Goal: Check status: Check status

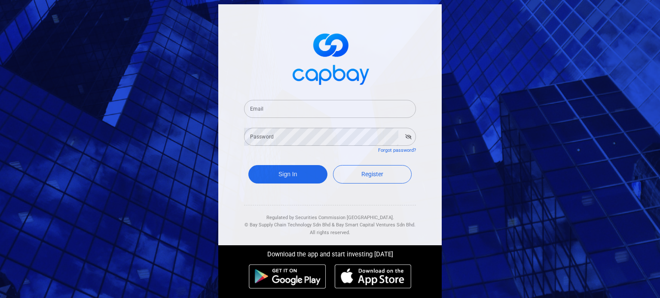
click at [308, 93] on div "Email Email" at bounding box center [330, 104] width 172 height 28
click at [317, 107] on input "Email" at bounding box center [330, 109] width 172 height 18
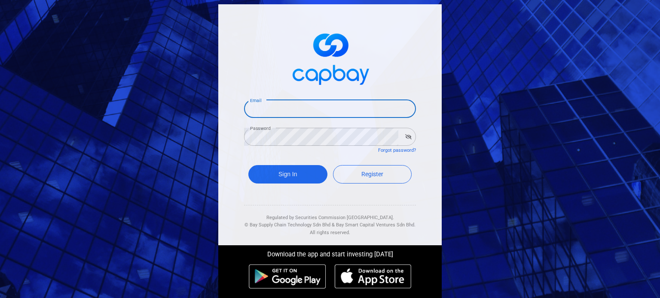
type input "[EMAIL_ADDRESS][DOMAIN_NAME]"
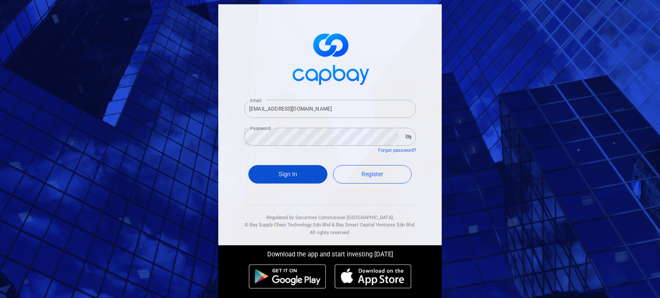
click at [300, 170] on button "Sign In" at bounding box center [287, 174] width 79 height 18
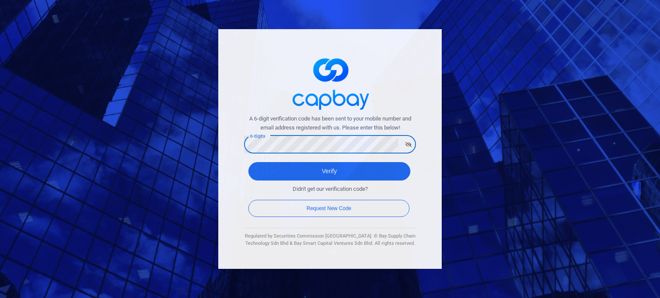
click at [248, 162] on button "Verify" at bounding box center [329, 171] width 162 height 18
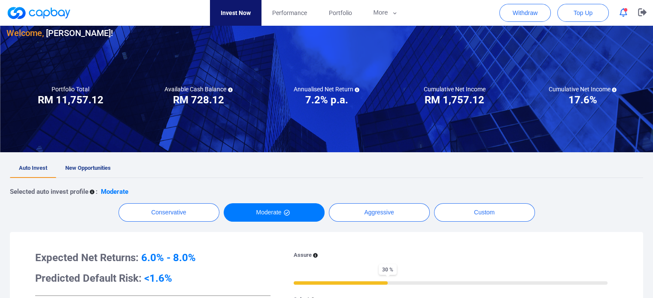
scroll to position [129, 0]
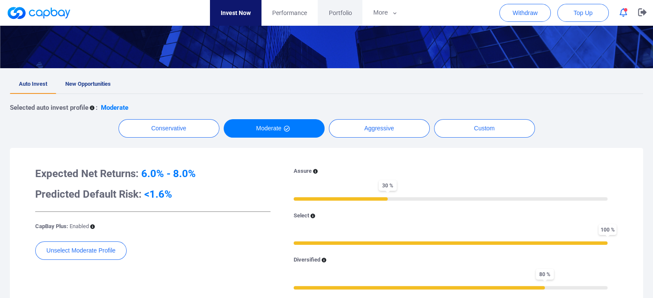
click at [338, 20] on link "Portfolio" at bounding box center [340, 13] width 45 height 26
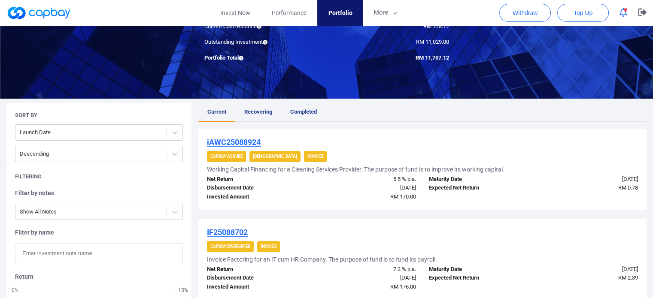
scroll to position [129, 0]
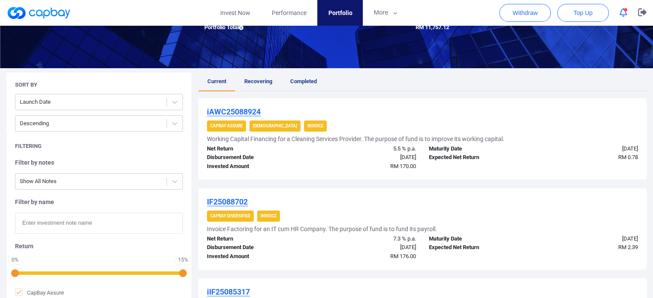
click at [259, 82] on span "Recovering" at bounding box center [258, 81] width 28 height 6
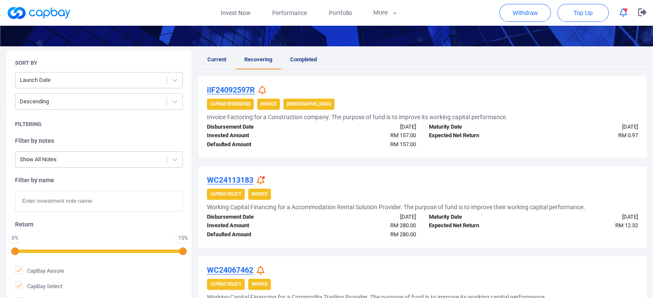
scroll to position [149, 0]
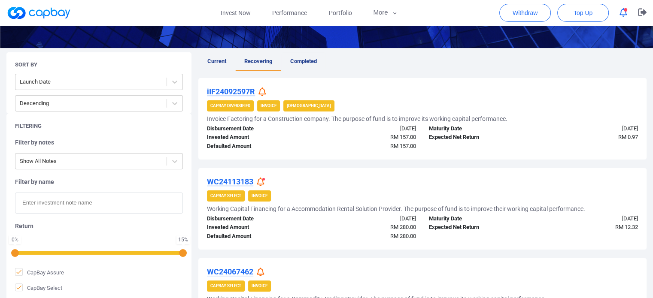
click at [302, 62] on span "Completed" at bounding box center [303, 61] width 27 height 6
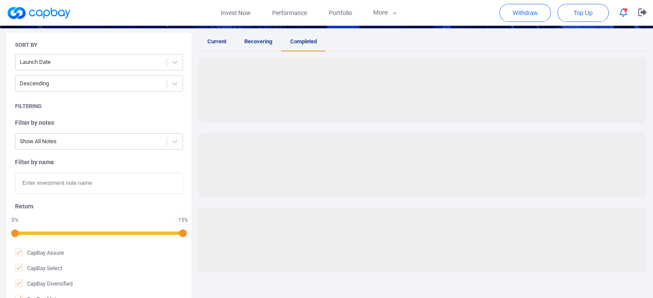
scroll to position [86, 0]
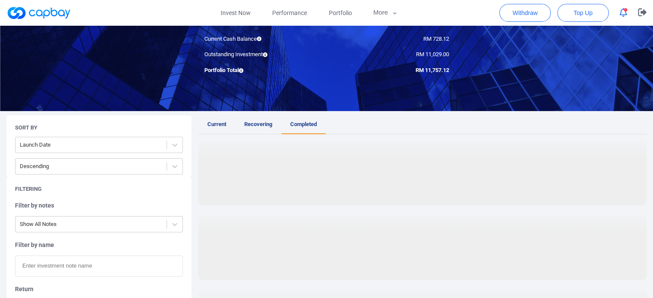
click at [264, 122] on span "Recovering" at bounding box center [258, 124] width 28 height 6
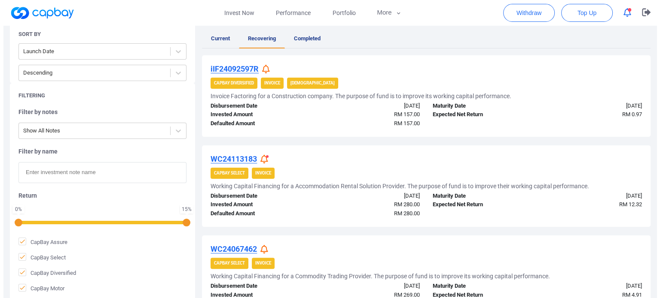
scroll to position [258, 0]
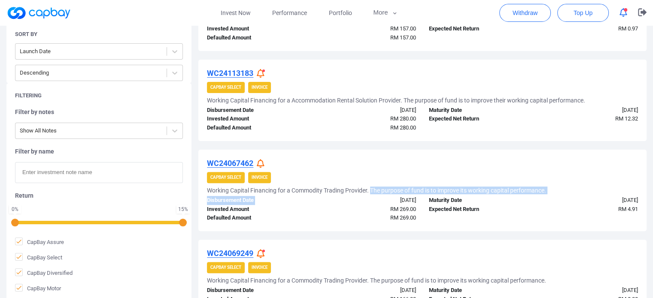
drag, startPoint x: 348, startPoint y: 194, endPoint x: 372, endPoint y: 190, distance: 24.4
click at [372, 190] on div "WC24067462 CapBay Select Invoice Working Capital Financing for a Commodity Trad…" at bounding box center [422, 191] width 448 height 82
click at [372, 190] on h5 "Working Capital Financing for a Commodity Trading Provider. The purpose of fund…" at bounding box center [376, 191] width 339 height 8
drag, startPoint x: 374, startPoint y: 192, endPoint x: 432, endPoint y: 192, distance: 58.0
click at [432, 192] on h5 "Working Capital Financing for a Commodity Trading Provider. The purpose of fund…" at bounding box center [376, 191] width 339 height 8
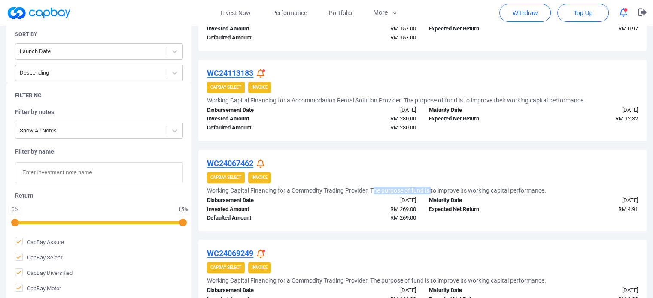
click at [432, 192] on h5 "Working Capital Financing for a Commodity Trading Provider. The purpose of fund…" at bounding box center [376, 191] width 339 height 8
click at [263, 161] on icon at bounding box center [261, 163] width 8 height 9
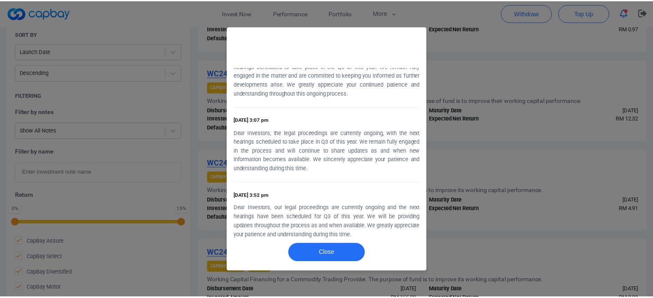
scroll to position [0, 0]
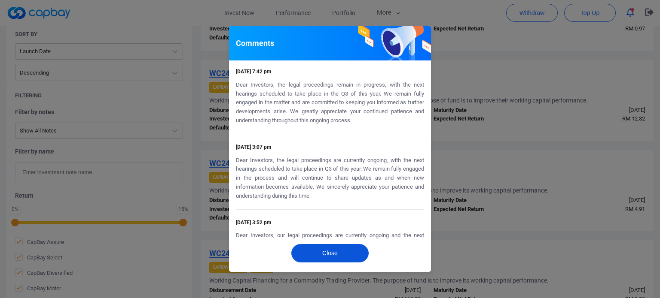
click at [333, 251] on button "Close" at bounding box center [329, 253] width 77 height 18
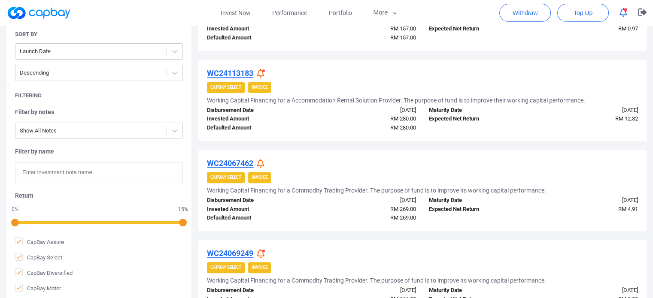
click at [262, 252] on icon at bounding box center [261, 254] width 8 height 9
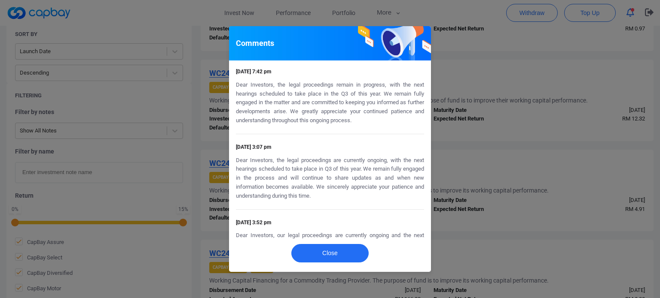
drag, startPoint x: 298, startPoint y: 99, endPoint x: 347, endPoint y: 102, distance: 48.2
click at [347, 102] on p "Dear Investors, the legal proceedings remain in progress, with the next hearing…" at bounding box center [330, 103] width 188 height 45
click at [330, 256] on button "Close" at bounding box center [329, 253] width 77 height 18
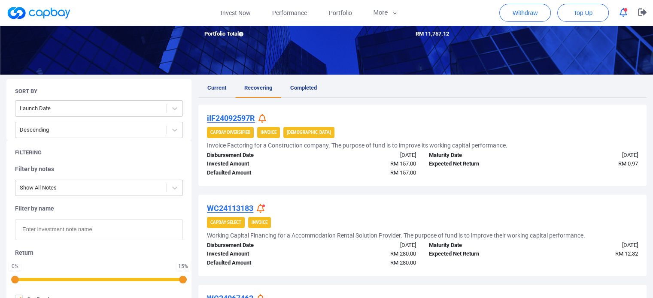
scroll to position [43, 0]
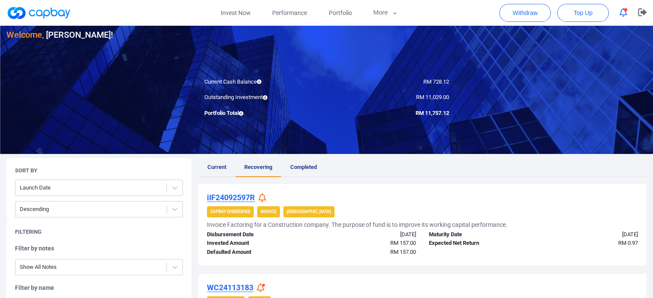
click at [219, 168] on span "Current" at bounding box center [216, 167] width 19 height 6
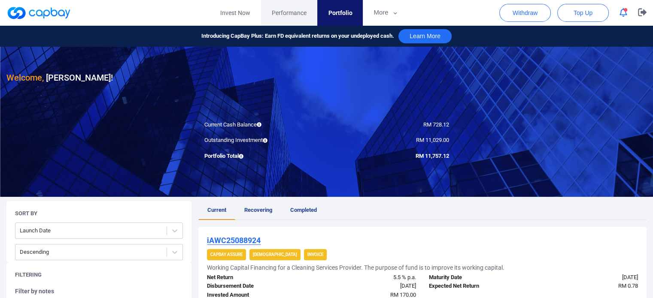
click at [302, 18] on link "Performance" at bounding box center [289, 13] width 56 height 26
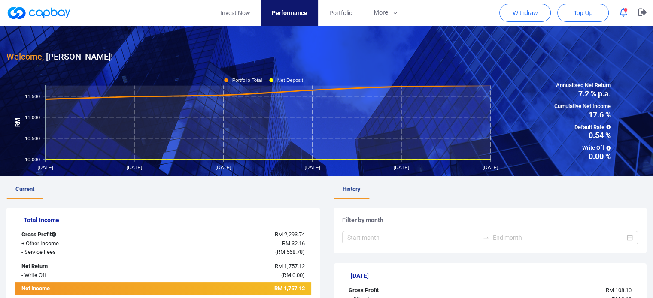
click at [626, 15] on icon "button" at bounding box center [624, 12] width 8 height 9
click at [640, 14] on icon "button" at bounding box center [642, 12] width 9 height 8
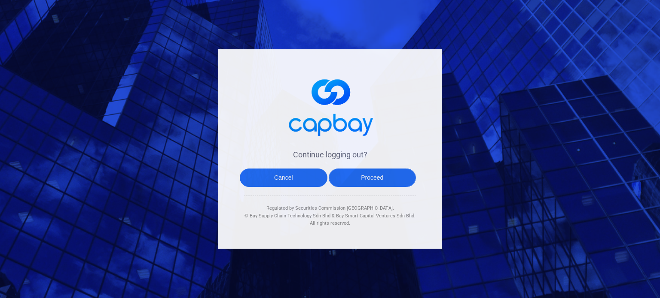
click at [362, 176] on button "Proceed" at bounding box center [373, 178] width 88 height 18
